Goal: Find specific page/section: Find specific page/section

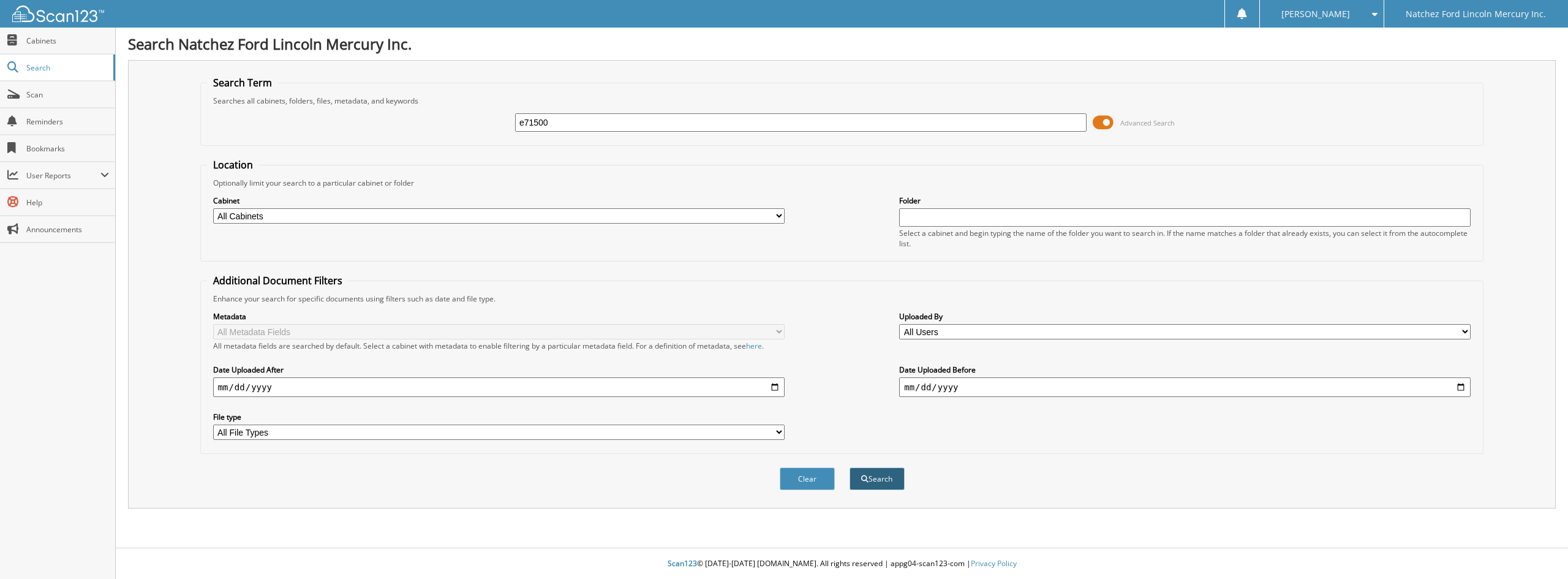
type input "e71500"
click at [877, 476] on button "Search" at bounding box center [877, 479] width 55 height 23
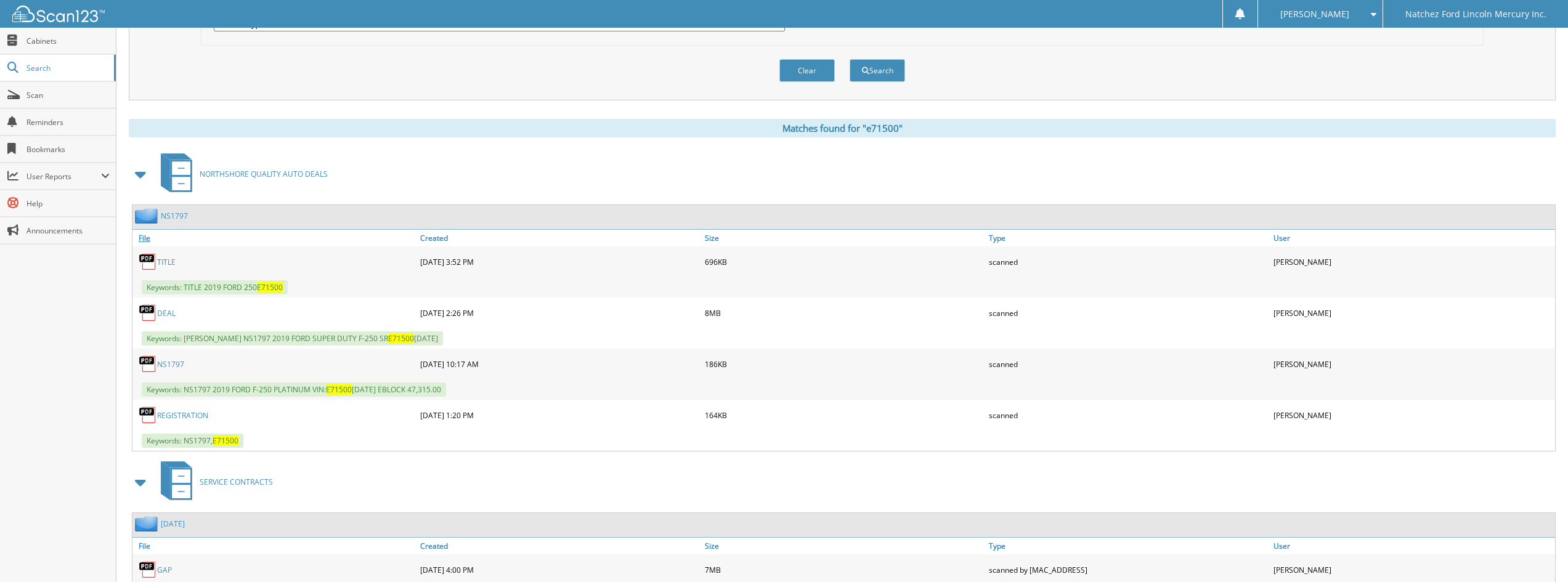
scroll to position [472, 0]
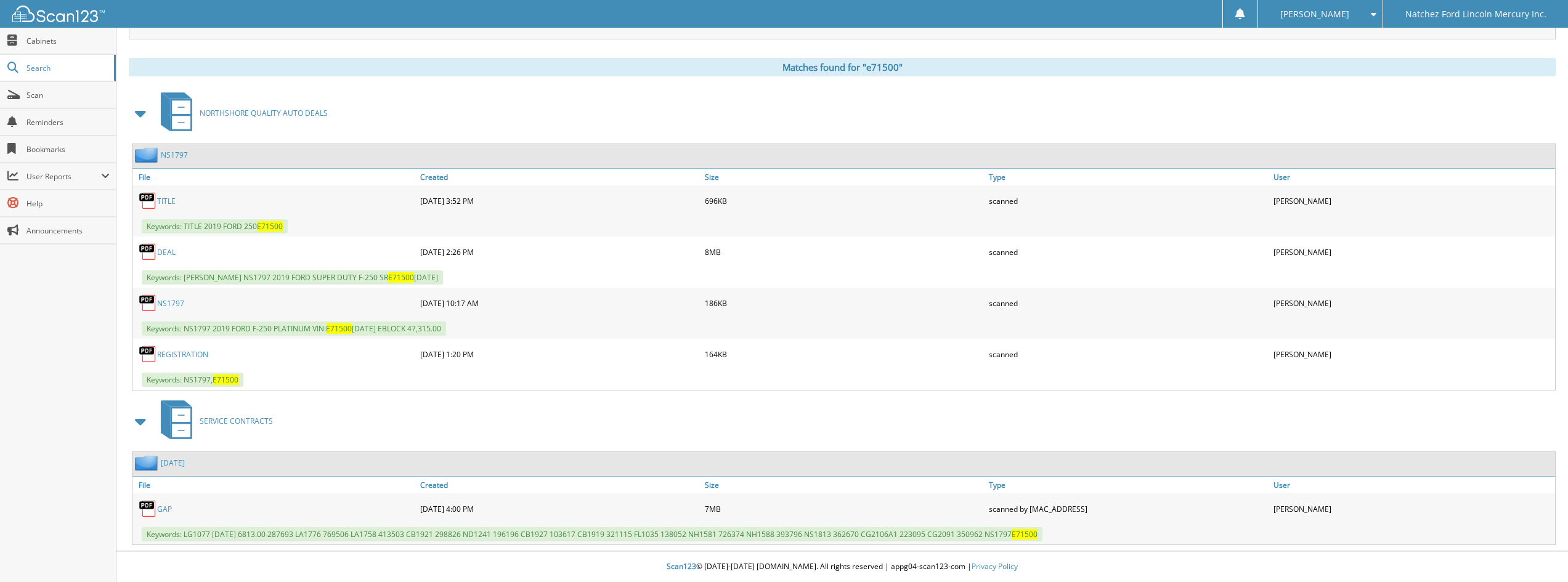
click at [194, 353] on link "REGISTRATION" at bounding box center [183, 354] width 51 height 11
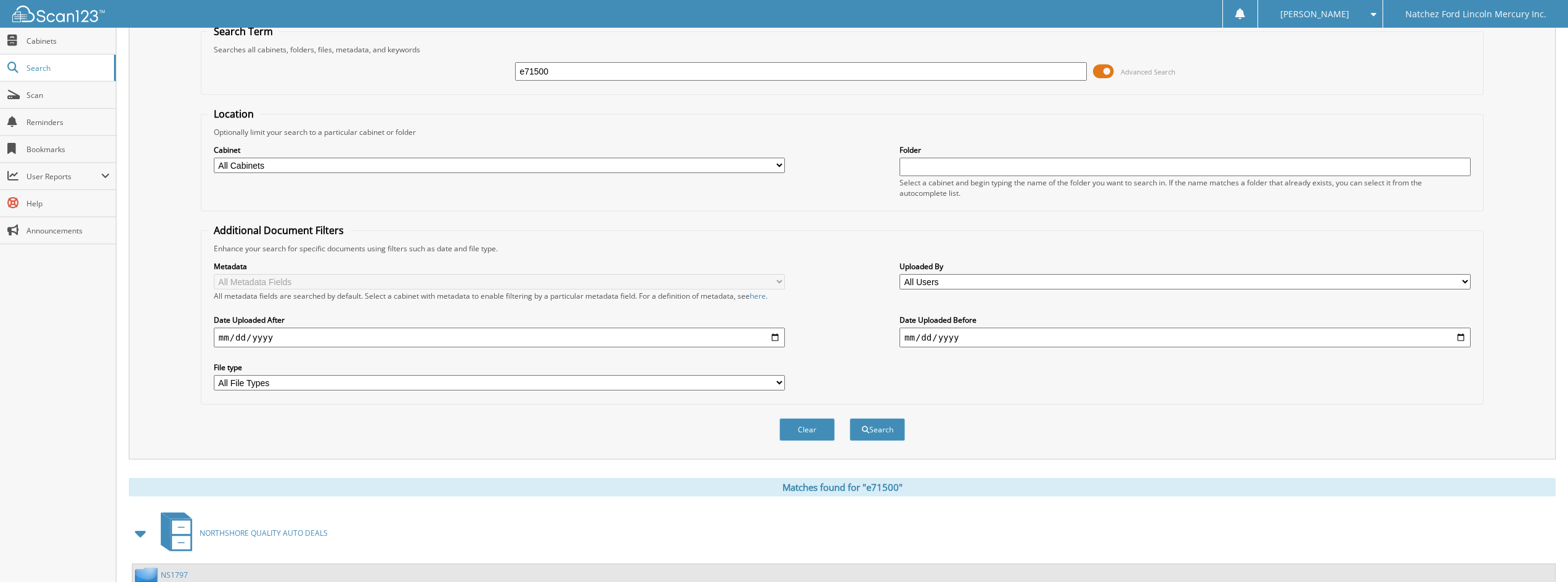
scroll to position [0, 0]
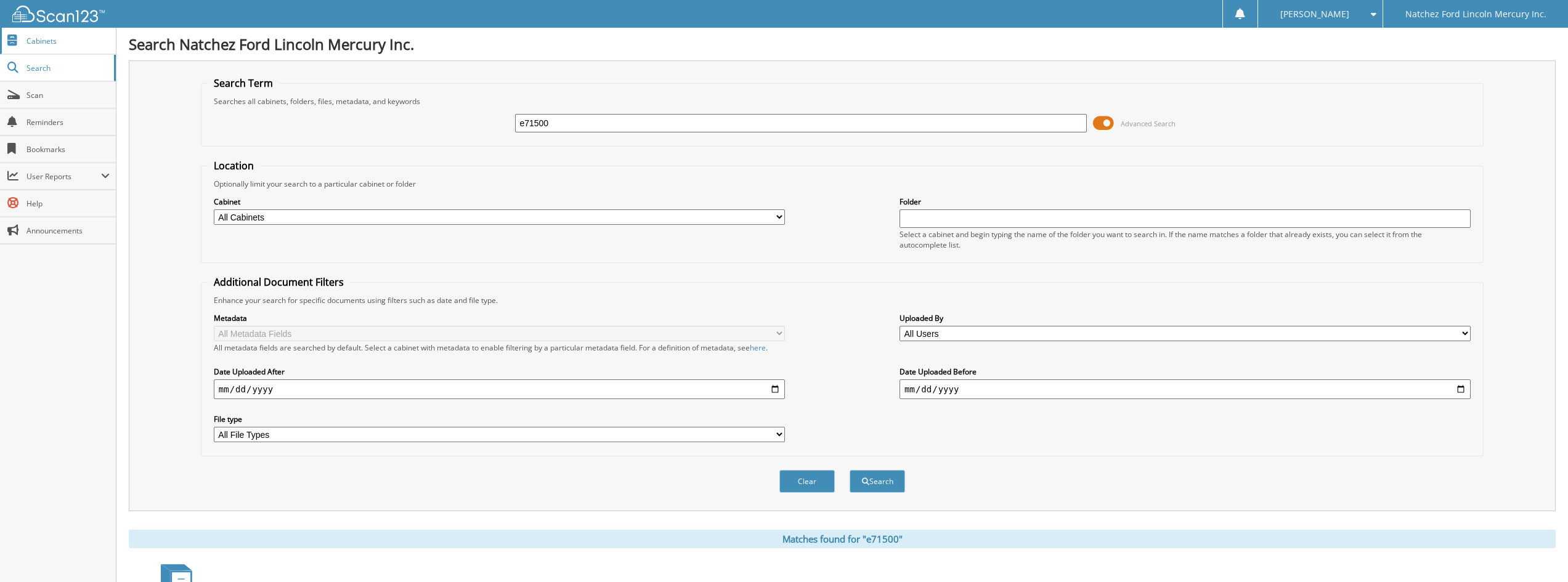
click at [53, 46] on span "Cabinets" at bounding box center [67, 41] width 83 height 11
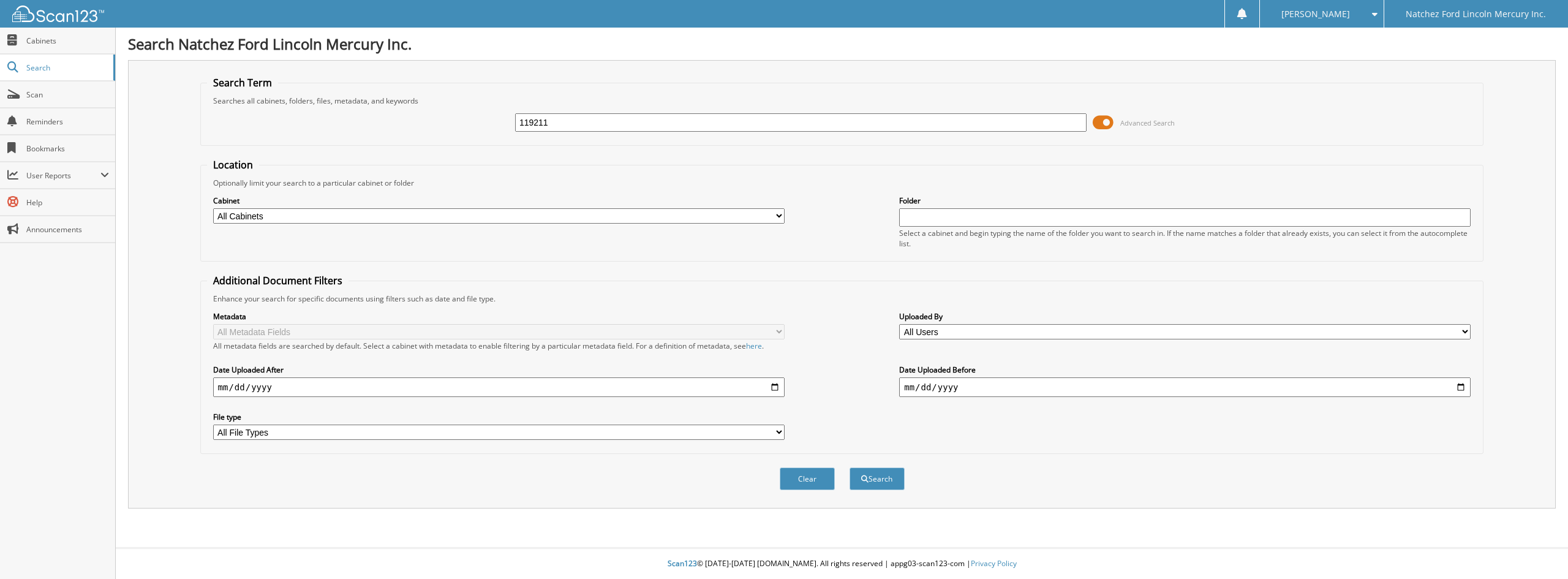
type input "119211"
click at [849, 467] on button "Search" at bounding box center [877, 479] width 55 height 23
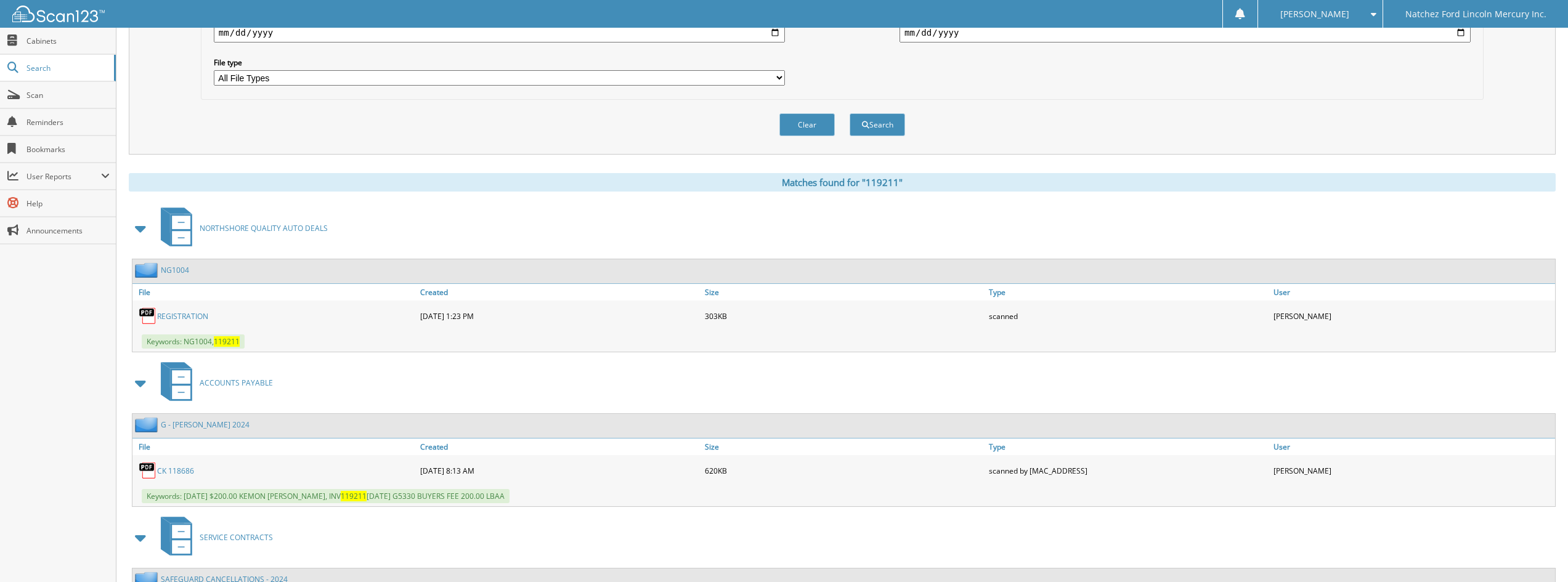
scroll to position [370, 0]
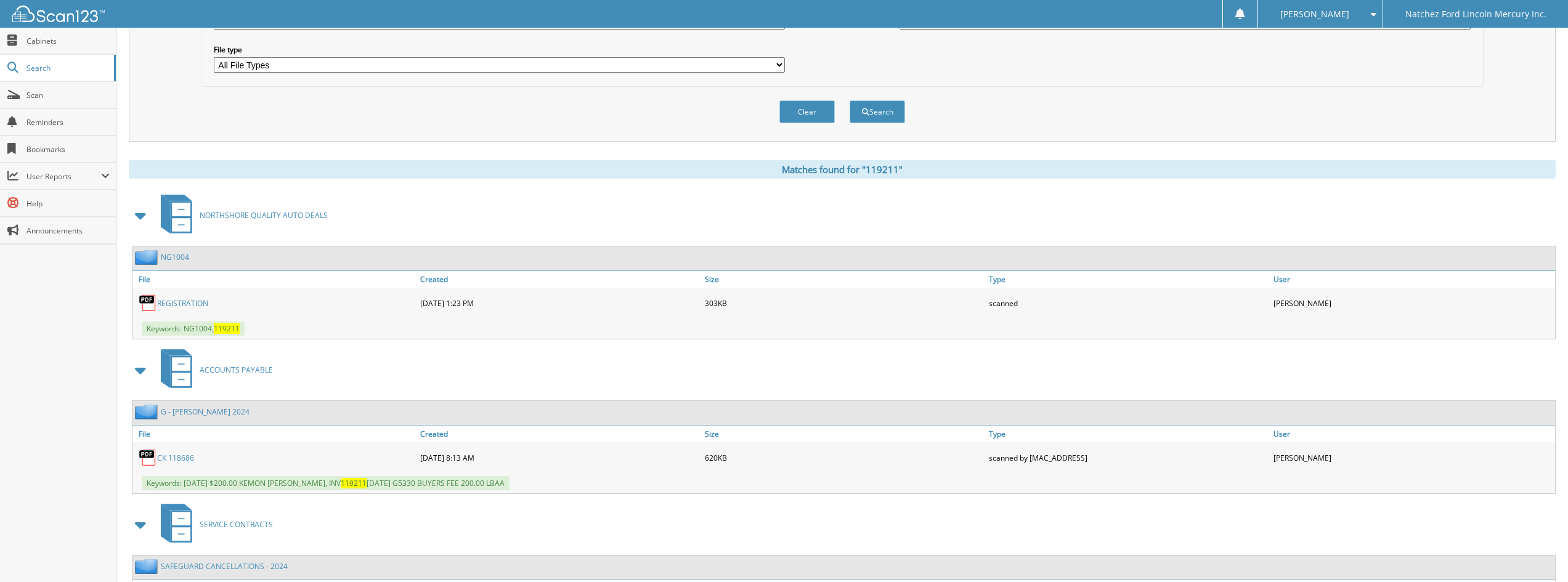
click at [173, 258] on link "NG1004" at bounding box center [175, 257] width 29 height 11
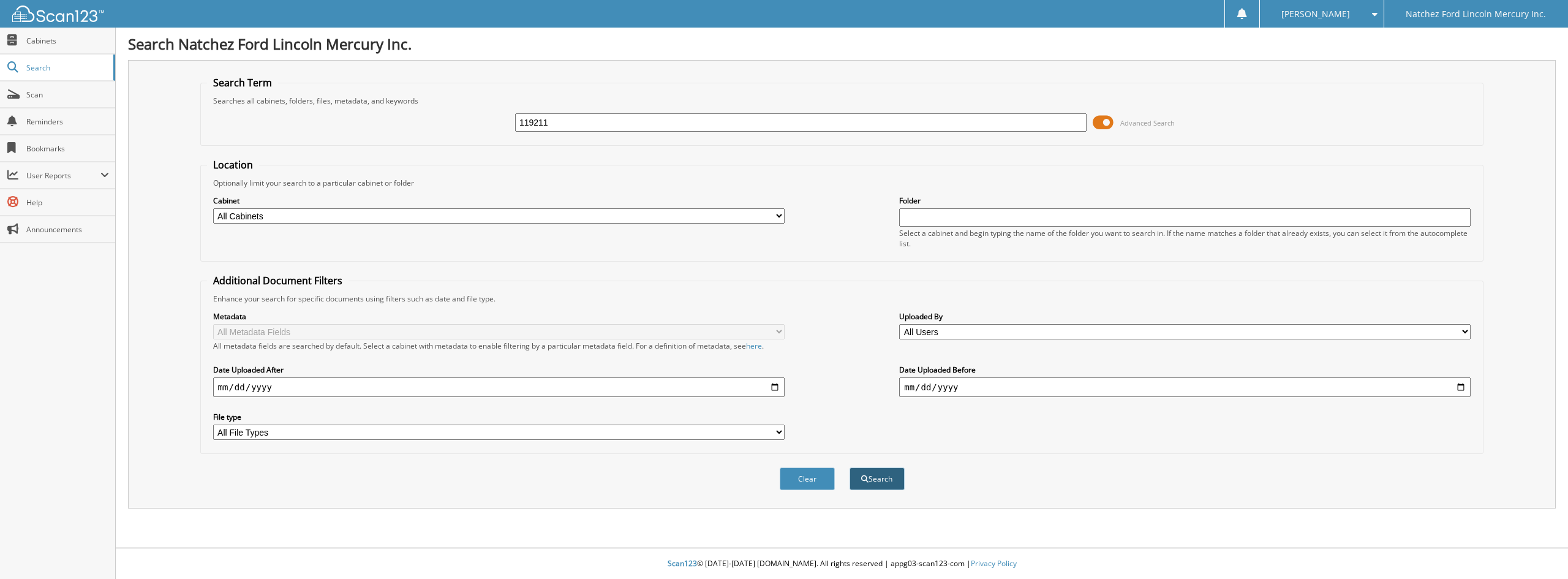
type input "119211"
click at [885, 484] on button "Search" at bounding box center [877, 479] width 55 height 23
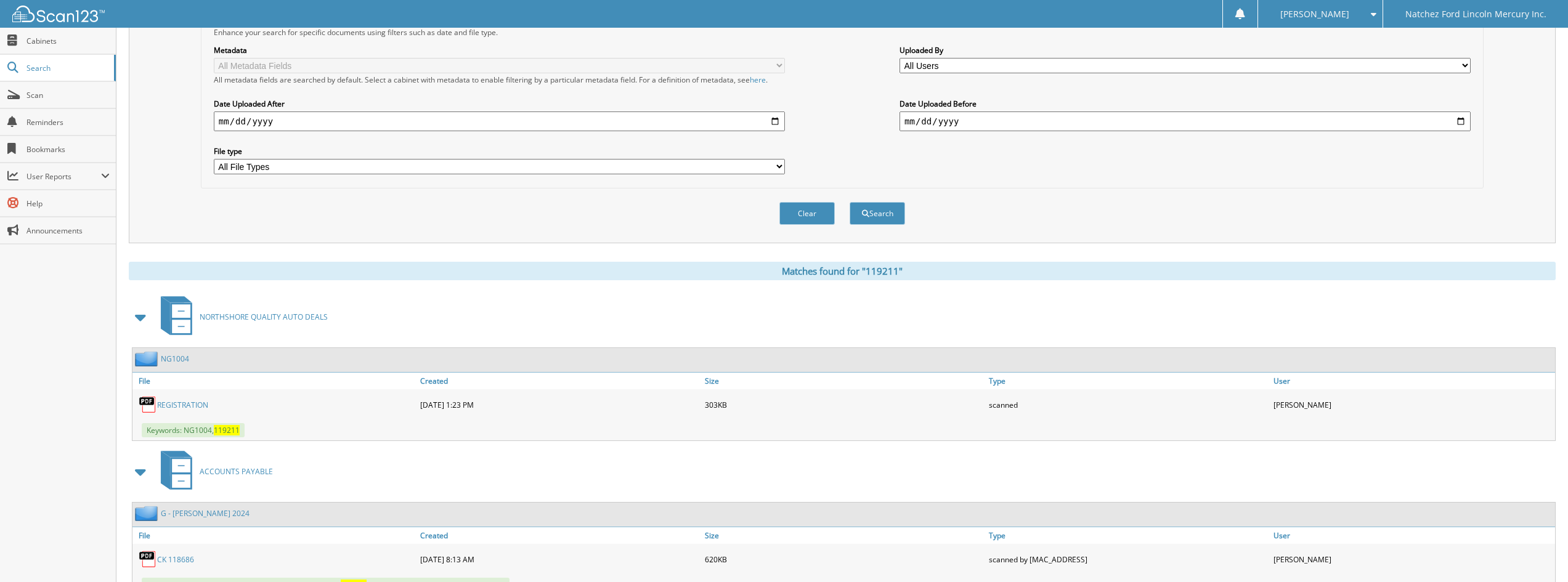
scroll to position [247, 0]
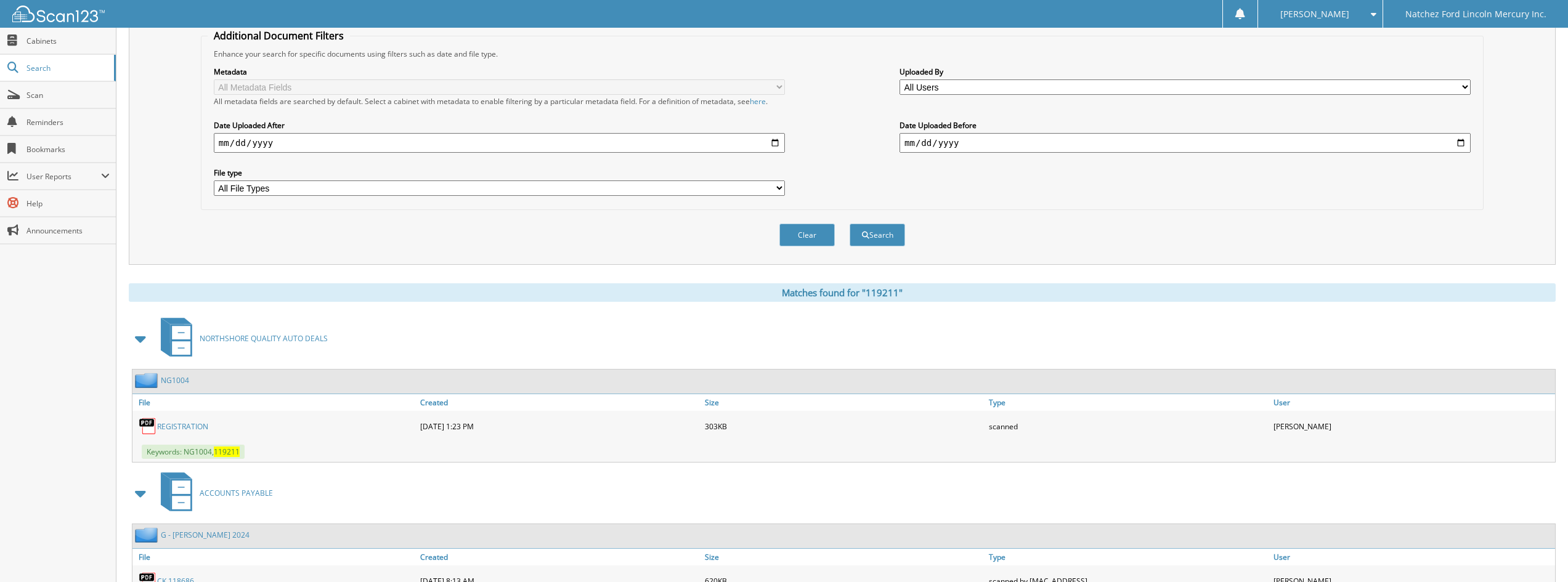
click at [178, 382] on link "NG1004" at bounding box center [175, 380] width 29 height 11
